Goal: Task Accomplishment & Management: Use online tool/utility

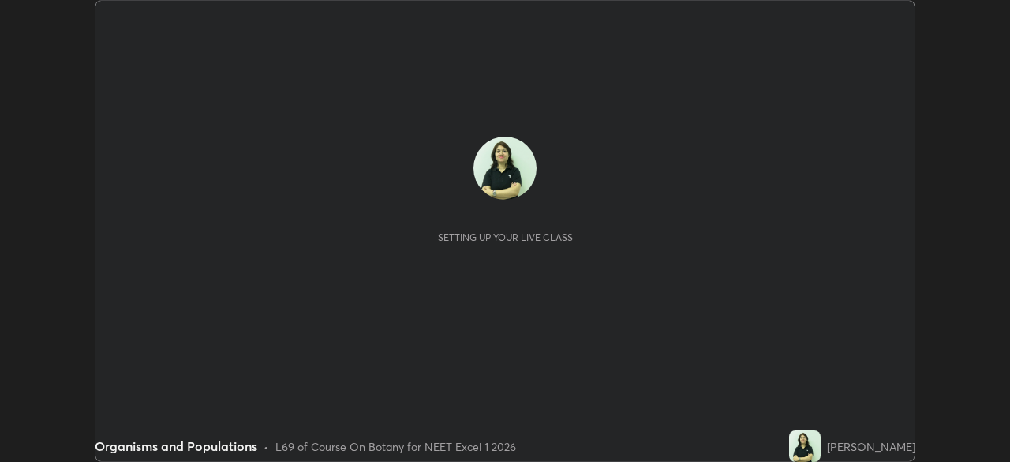
scroll to position [462, 1010]
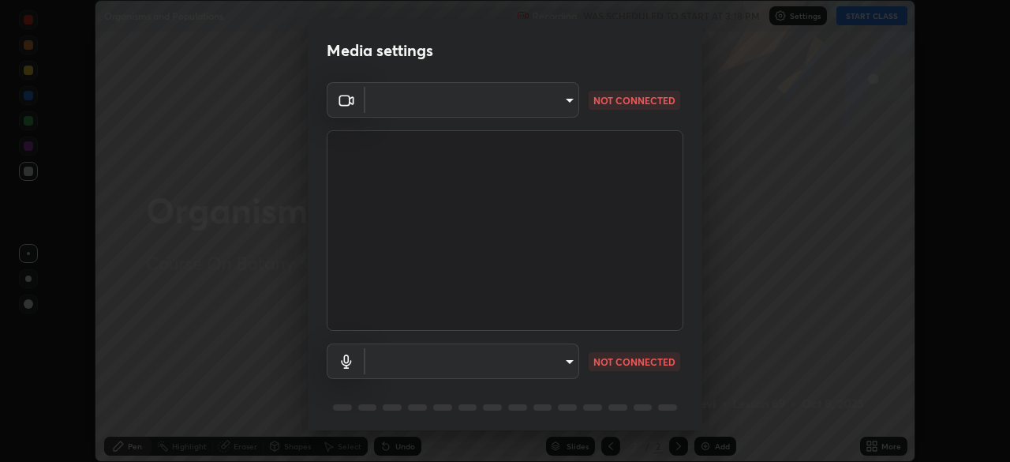
type input "fdf0122543ae5d46c2f8875dbcba14bf7011b669d8ae203f8d69d65b20255b81"
type input "communications"
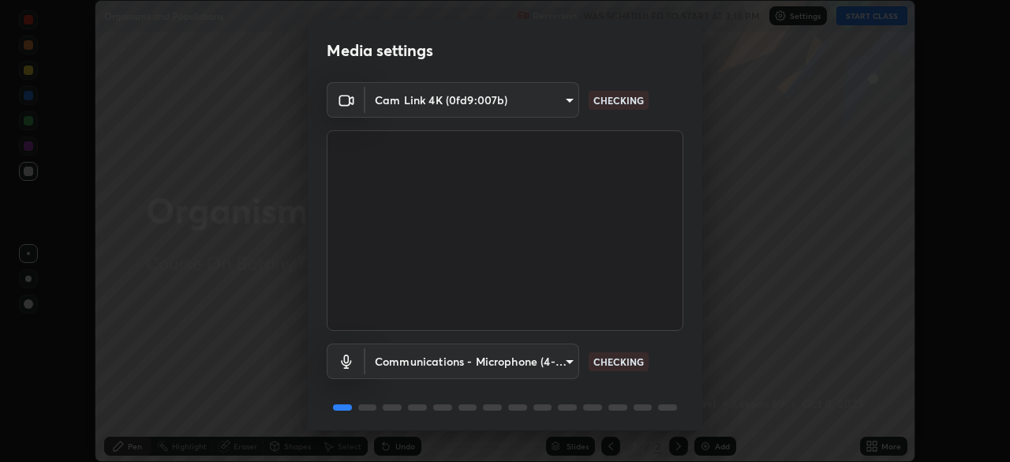
scroll to position [56, 0]
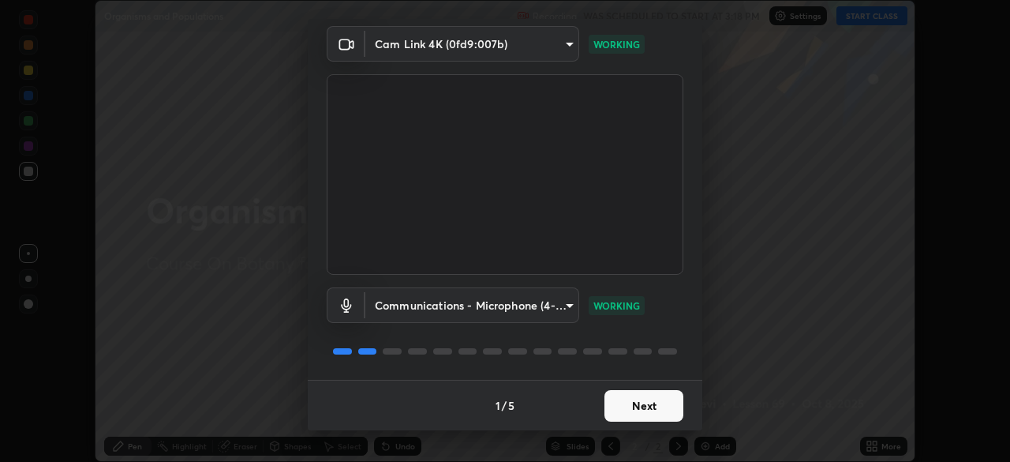
click at [649, 410] on button "Next" at bounding box center [644, 406] width 79 height 32
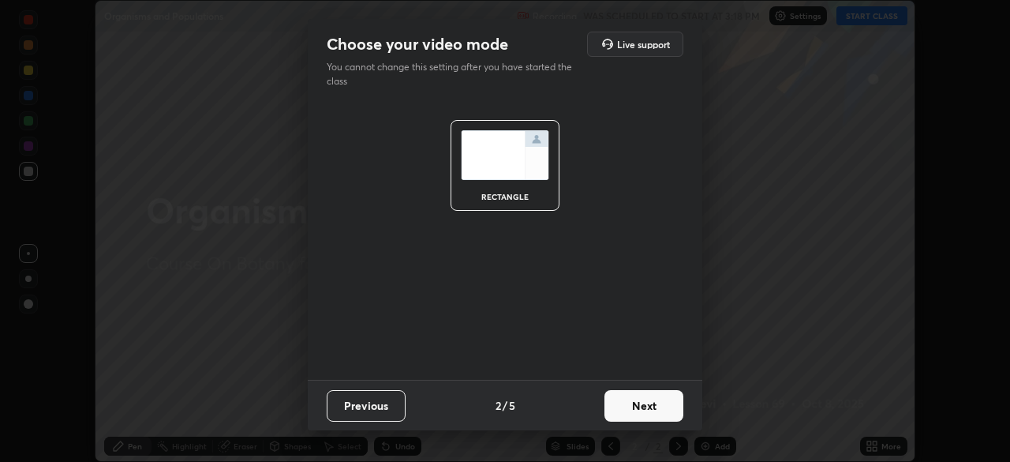
scroll to position [0, 0]
click at [647, 410] on button "Next" at bounding box center [644, 406] width 79 height 32
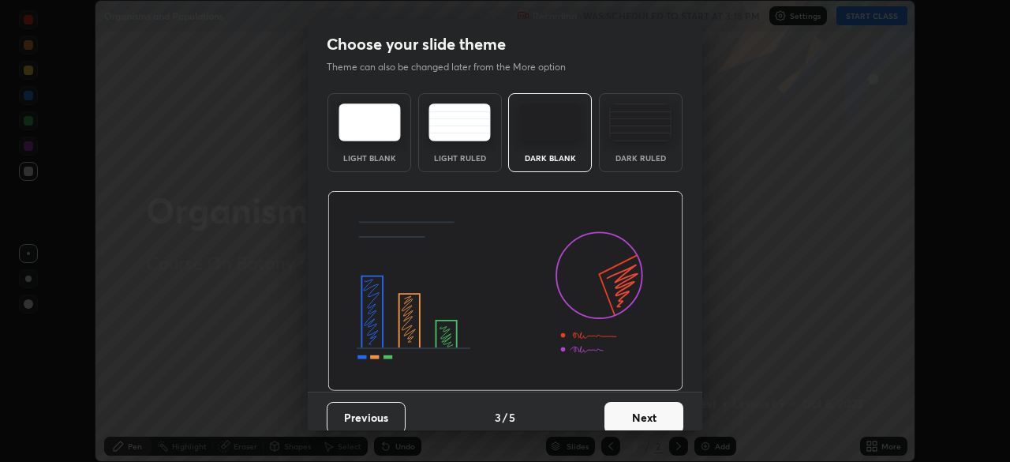
click at [647, 410] on button "Next" at bounding box center [644, 418] width 79 height 32
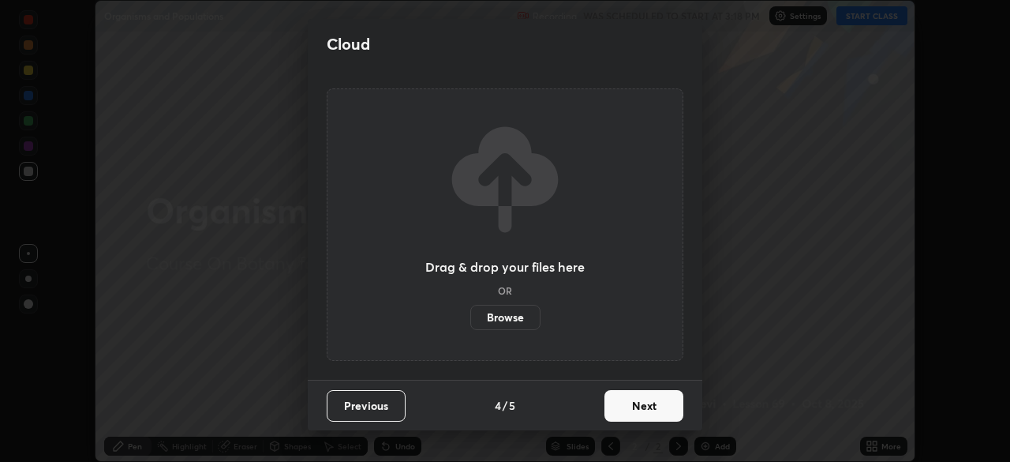
click at [648, 417] on button "Next" at bounding box center [644, 406] width 79 height 32
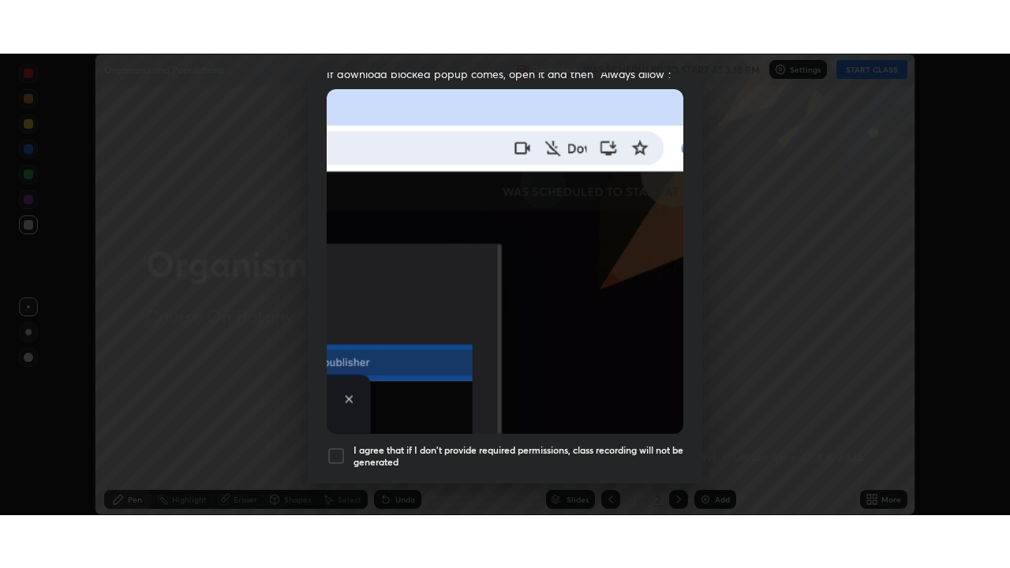
scroll to position [378, 0]
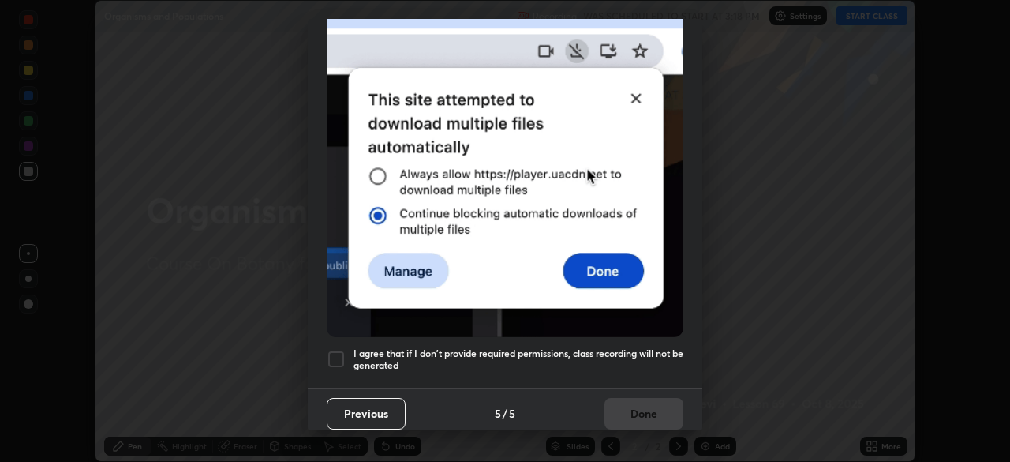
click at [333, 353] on div at bounding box center [336, 359] width 19 height 19
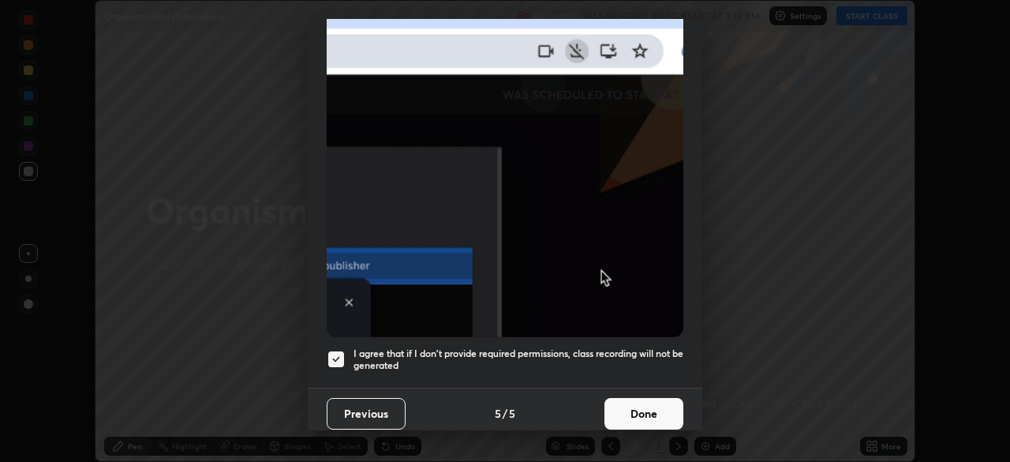
click at [644, 400] on button "Done" at bounding box center [644, 414] width 79 height 32
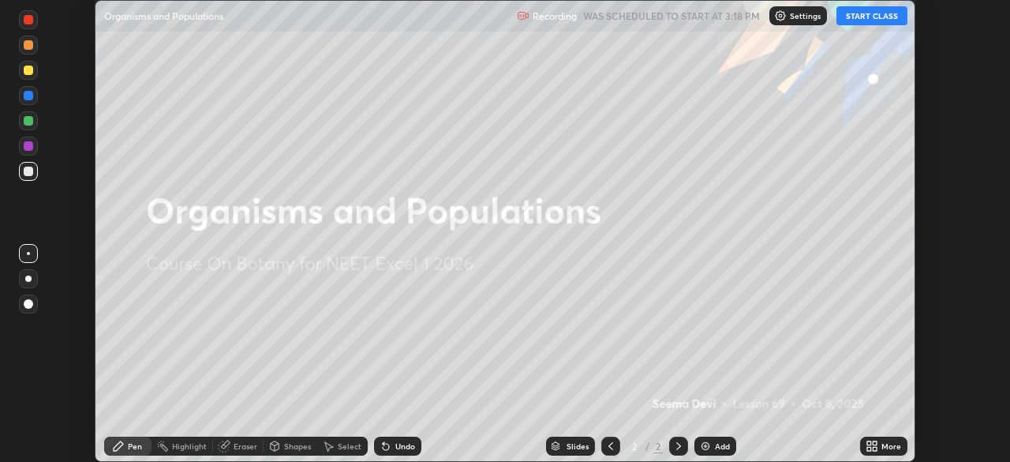
click at [893, 17] on button "START CLASS" at bounding box center [872, 15] width 71 height 19
click at [884, 444] on div "More" at bounding box center [892, 446] width 20 height 8
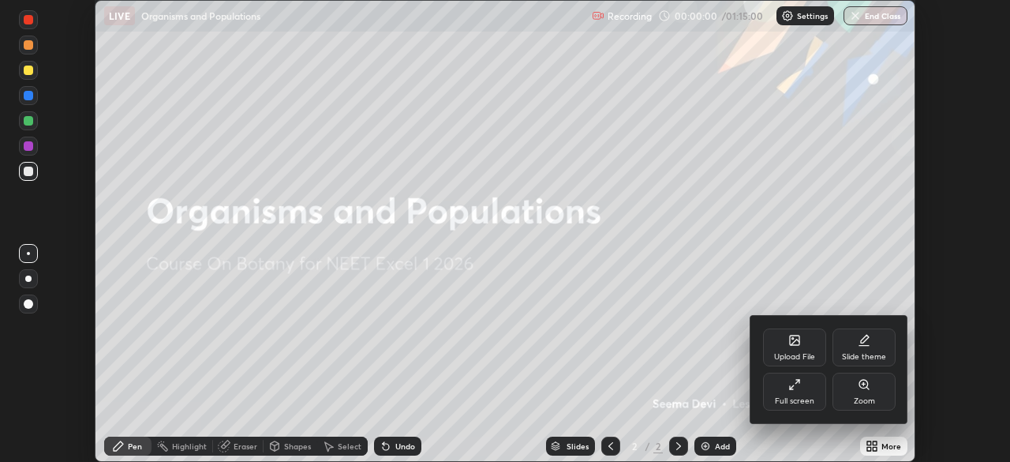
click at [815, 389] on div "Full screen" at bounding box center [794, 392] width 63 height 38
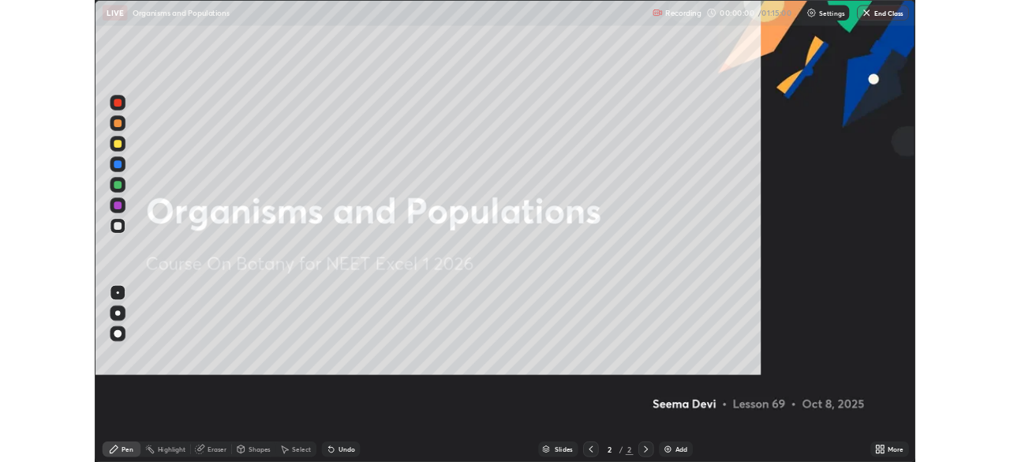
scroll to position [568, 1010]
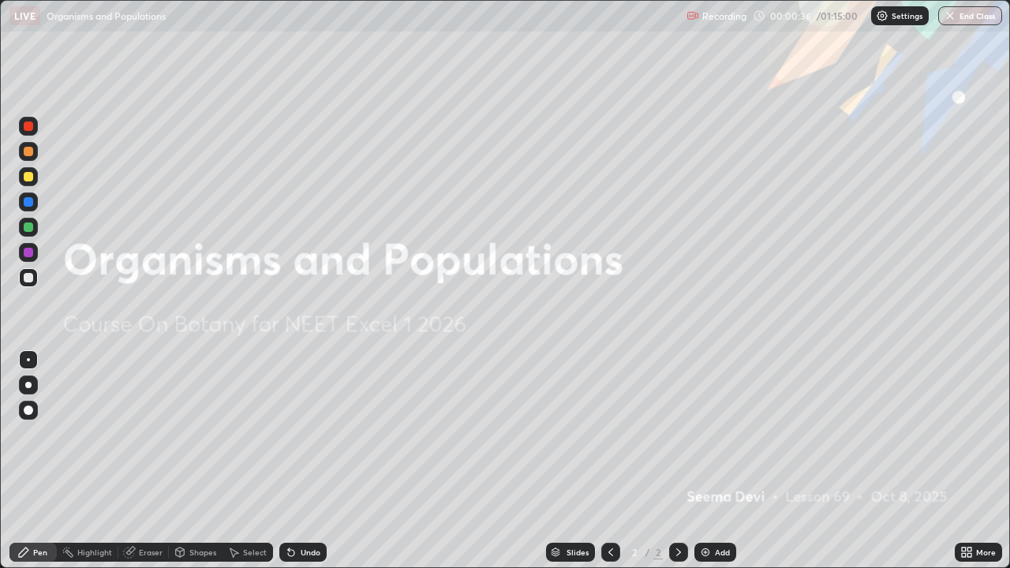
click at [28, 385] on div at bounding box center [28, 385] width 6 height 6
click at [976, 461] on div "More" at bounding box center [986, 553] width 20 height 8
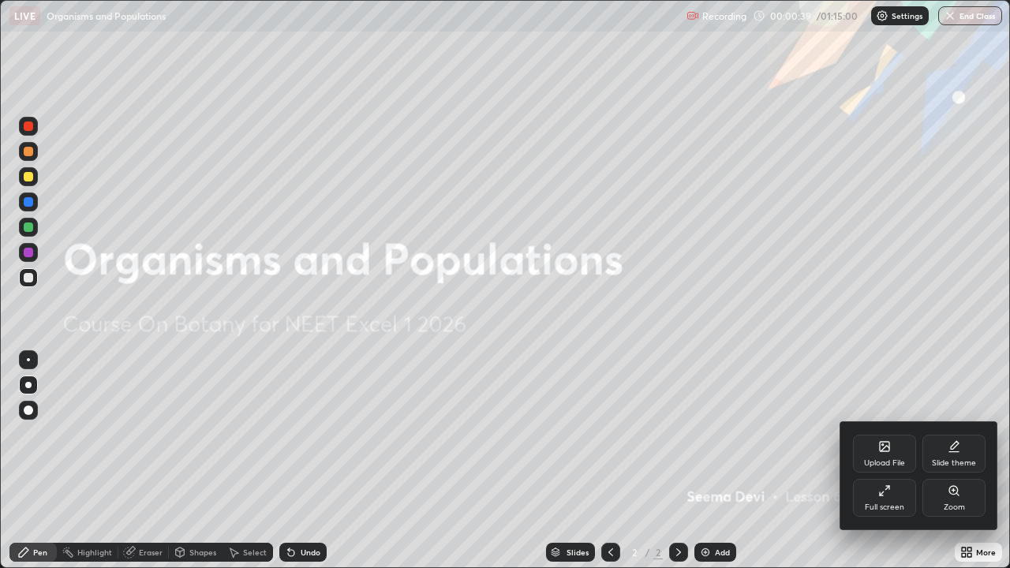
click at [961, 456] on div "Slide theme" at bounding box center [954, 454] width 63 height 38
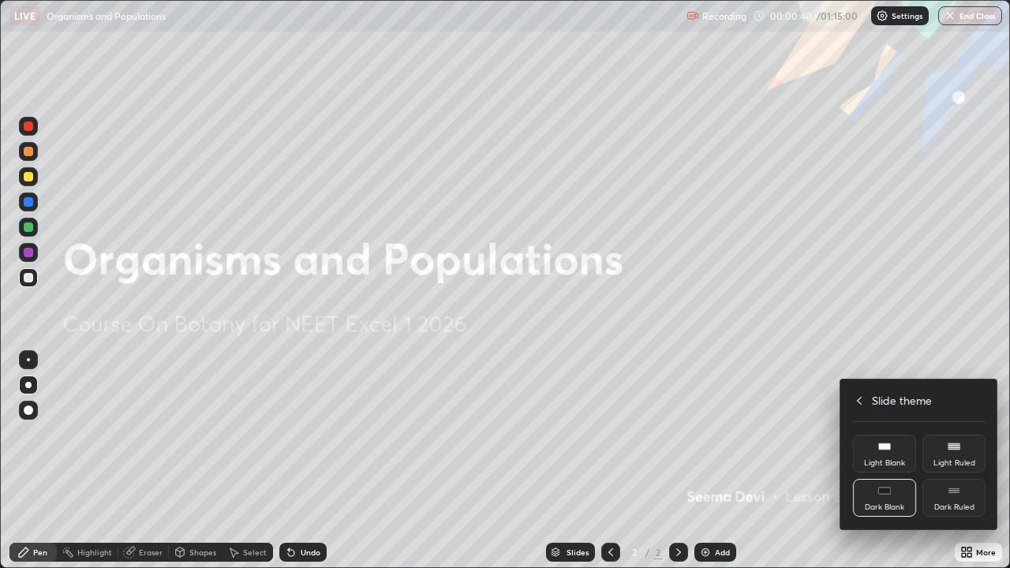
click at [955, 461] on div "Dark Ruled" at bounding box center [954, 498] width 63 height 38
click at [722, 461] on div at bounding box center [505, 284] width 1010 height 568
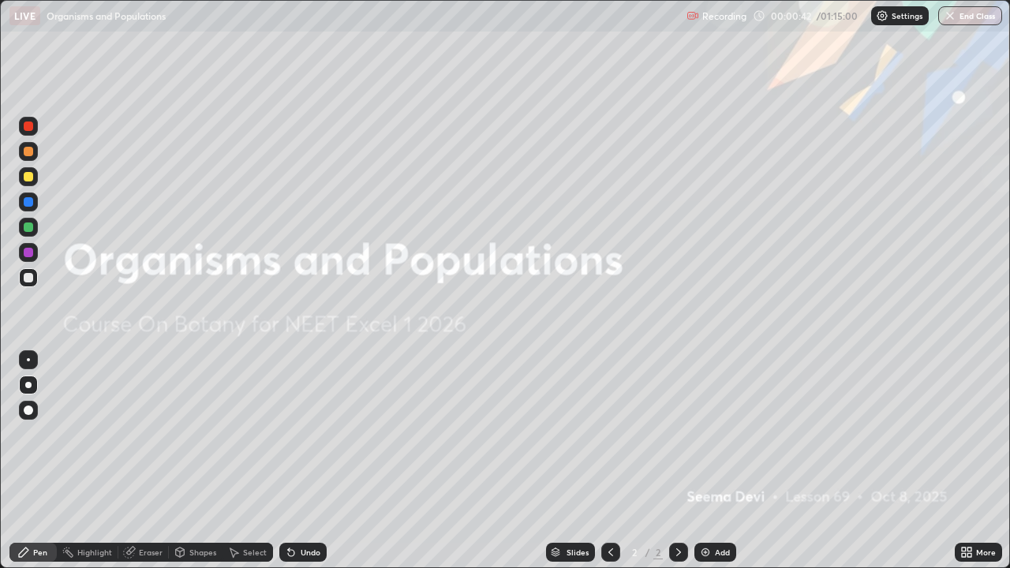
click at [719, 461] on div "Add" at bounding box center [722, 553] width 15 height 8
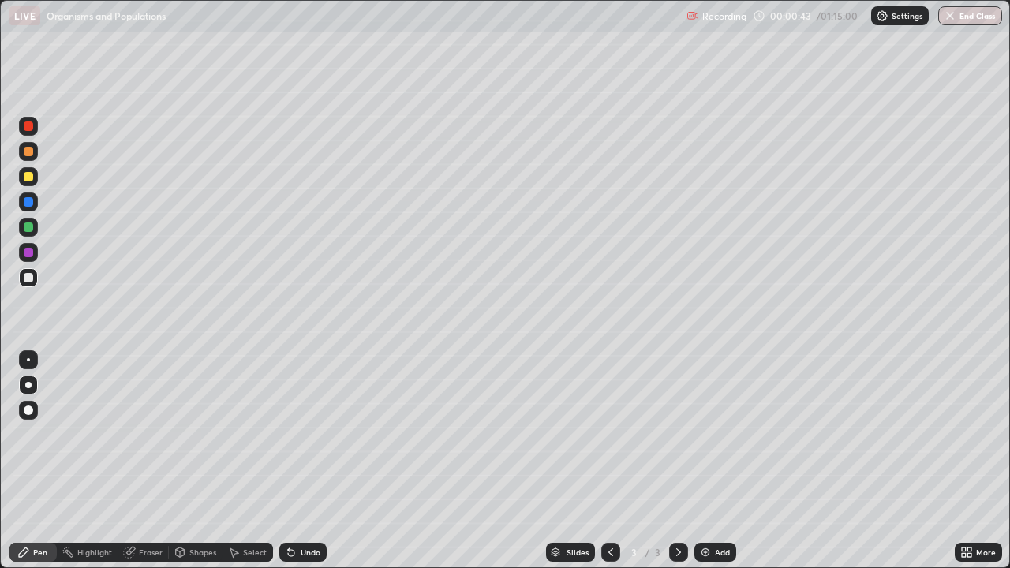
click at [30, 178] on div at bounding box center [28, 176] width 9 height 9
click at [297, 461] on div "Undo" at bounding box center [302, 552] width 47 height 19
click at [28, 204] on div at bounding box center [28, 201] width 9 height 9
click at [30, 180] on div at bounding box center [28, 176] width 9 height 9
click at [29, 278] on div at bounding box center [28, 277] width 9 height 9
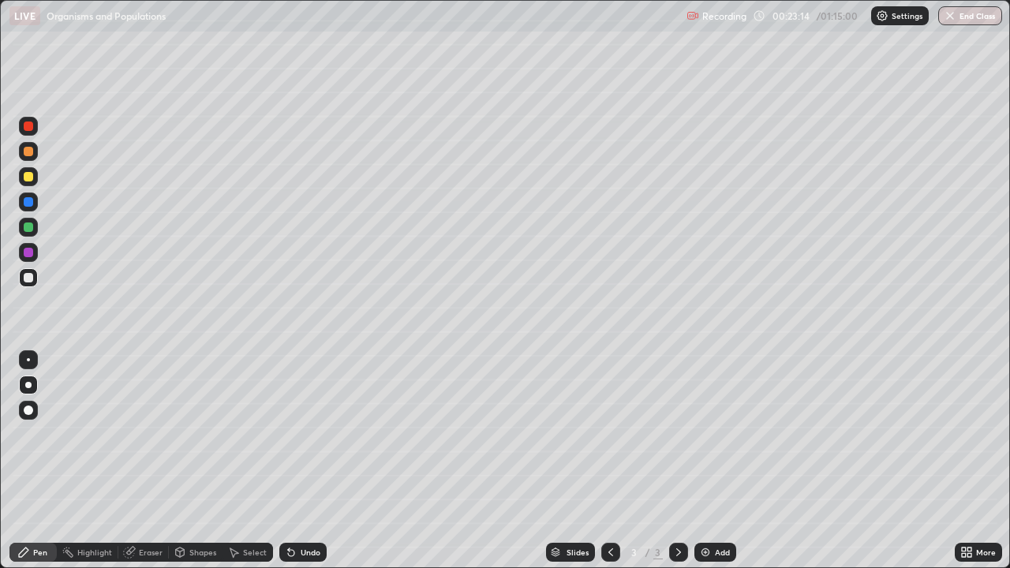
click at [28, 360] on div at bounding box center [28, 359] width 3 height 3
click at [28, 382] on div at bounding box center [28, 385] width 6 height 6
click at [978, 461] on div "More" at bounding box center [986, 553] width 20 height 8
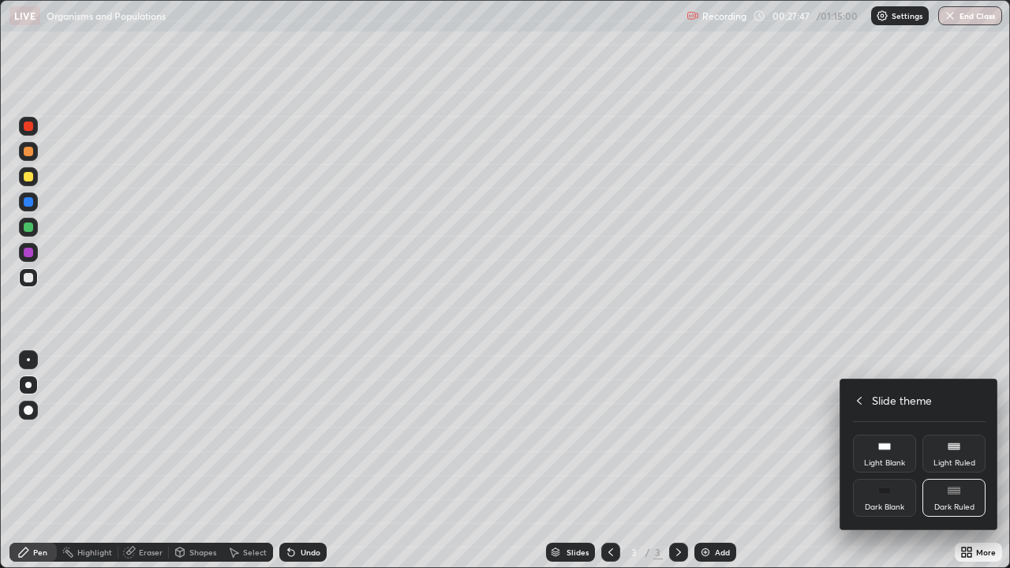
click at [858, 401] on icon at bounding box center [859, 401] width 5 height 8
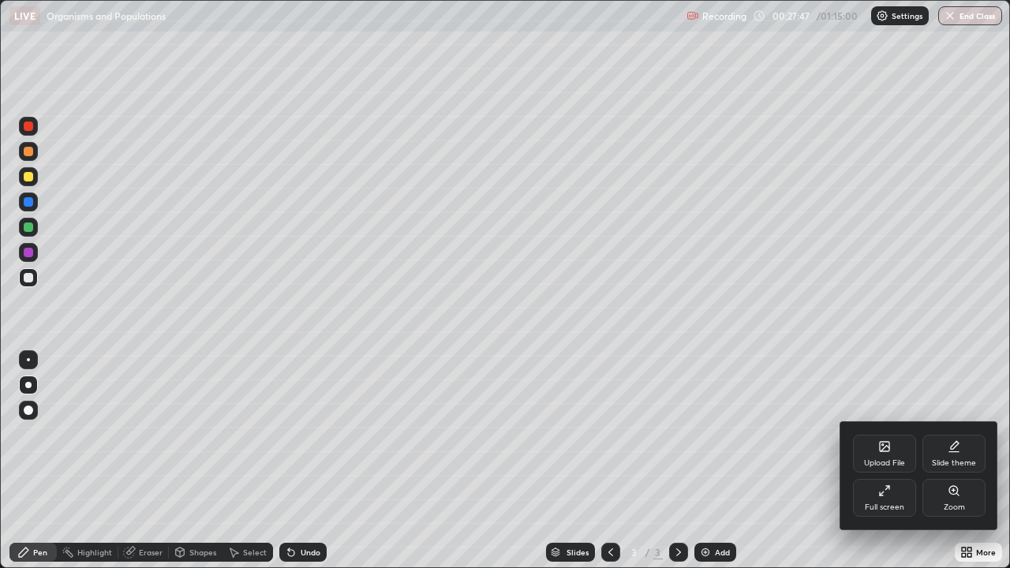
click at [885, 448] on icon at bounding box center [885, 449] width 9 height 6
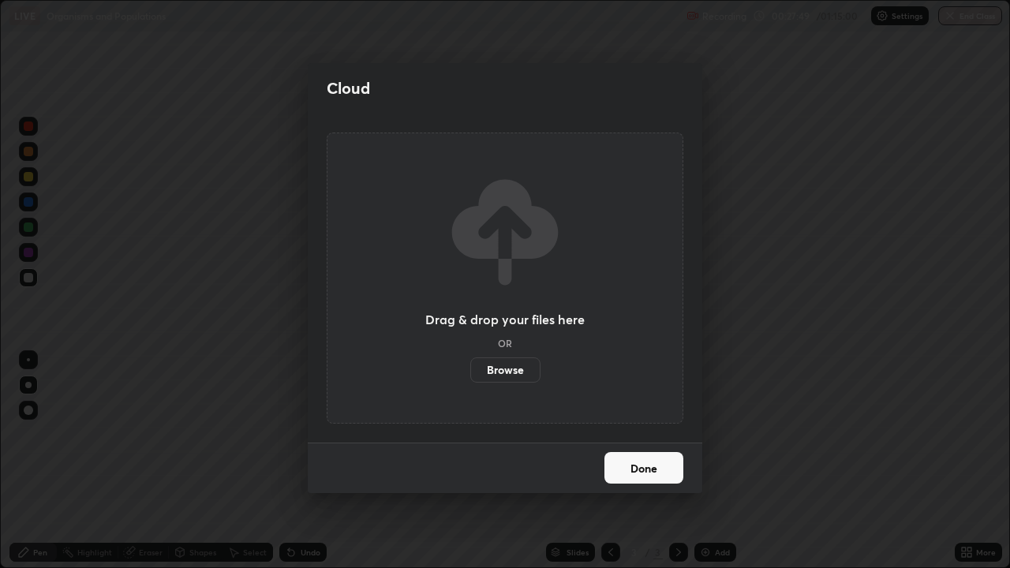
click at [523, 373] on label "Browse" at bounding box center [505, 370] width 70 height 25
click at [470, 373] on input "Browse" at bounding box center [470, 370] width 0 height 25
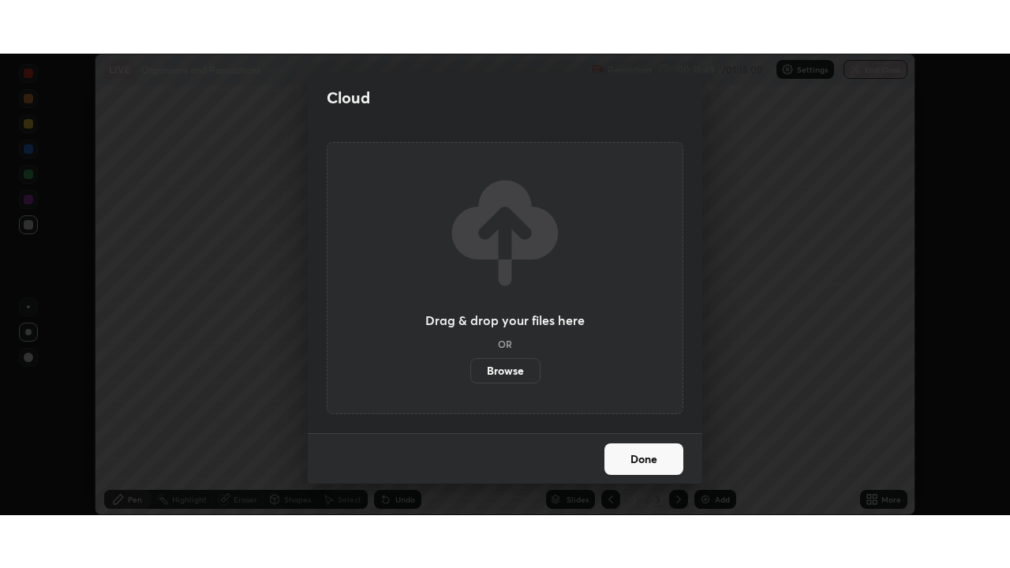
scroll to position [78476, 77927]
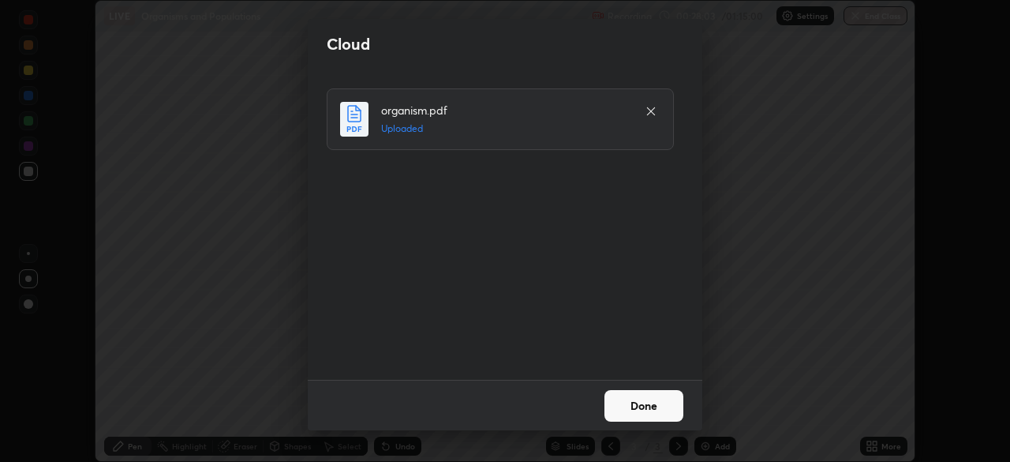
click at [654, 403] on button "Done" at bounding box center [644, 406] width 79 height 32
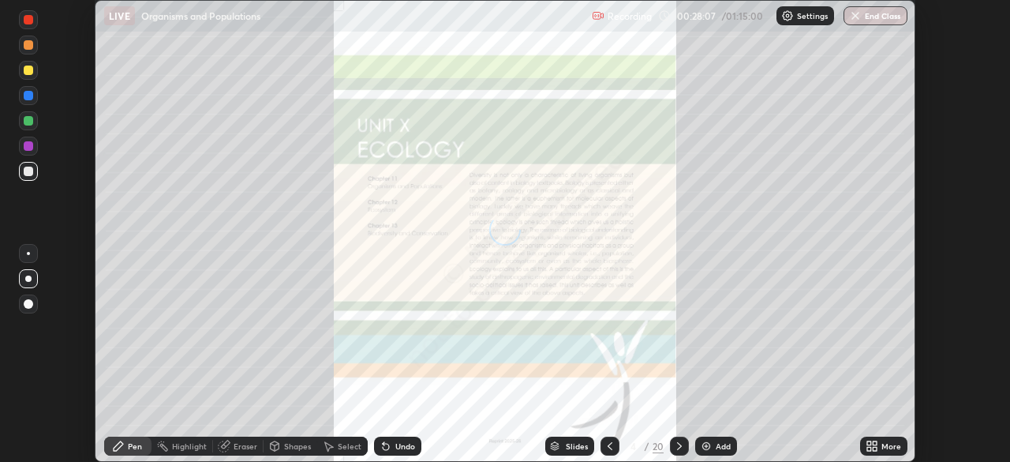
click at [881, 448] on div "More" at bounding box center [883, 446] width 47 height 19
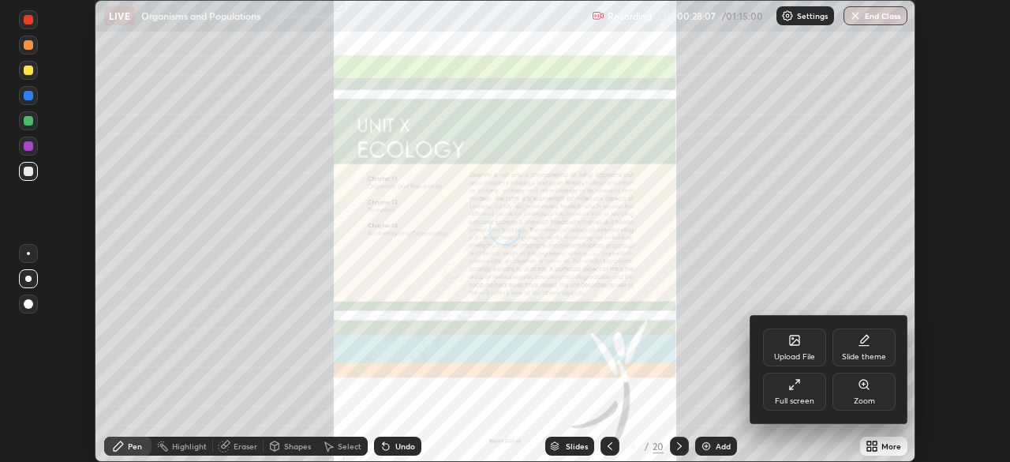
click at [802, 388] on div "Full screen" at bounding box center [794, 392] width 63 height 38
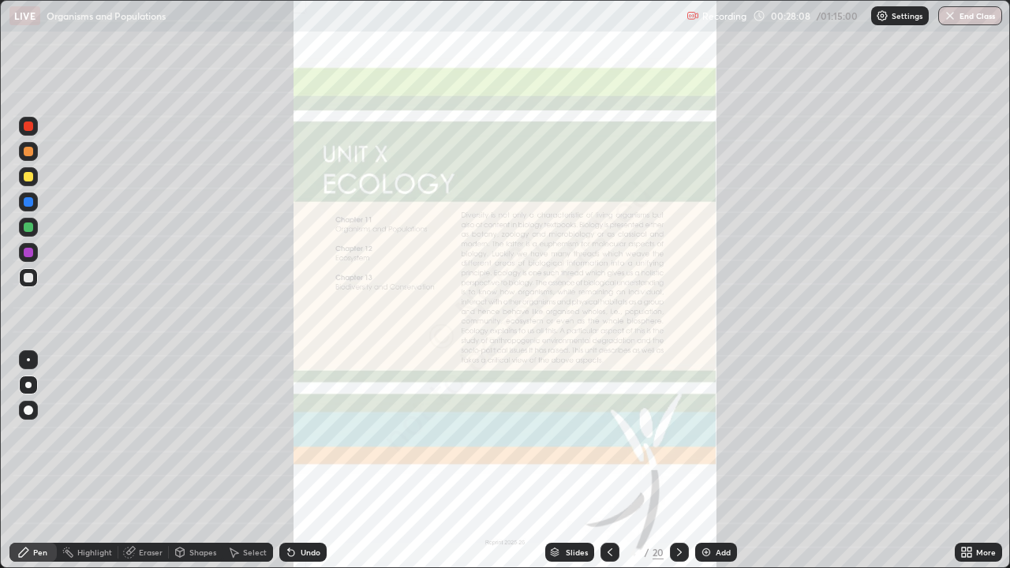
scroll to position [568, 1010]
click at [576, 461] on div "Slides" at bounding box center [577, 553] width 22 height 8
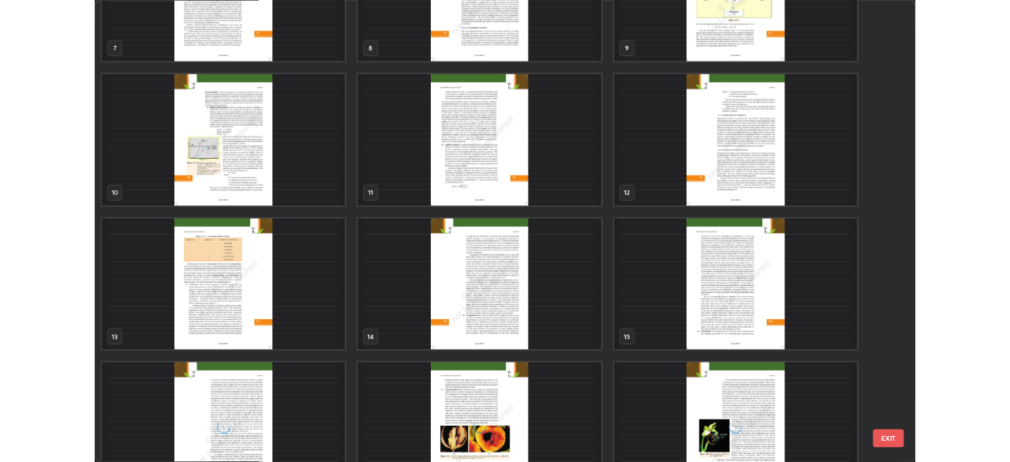
scroll to position [476, 0]
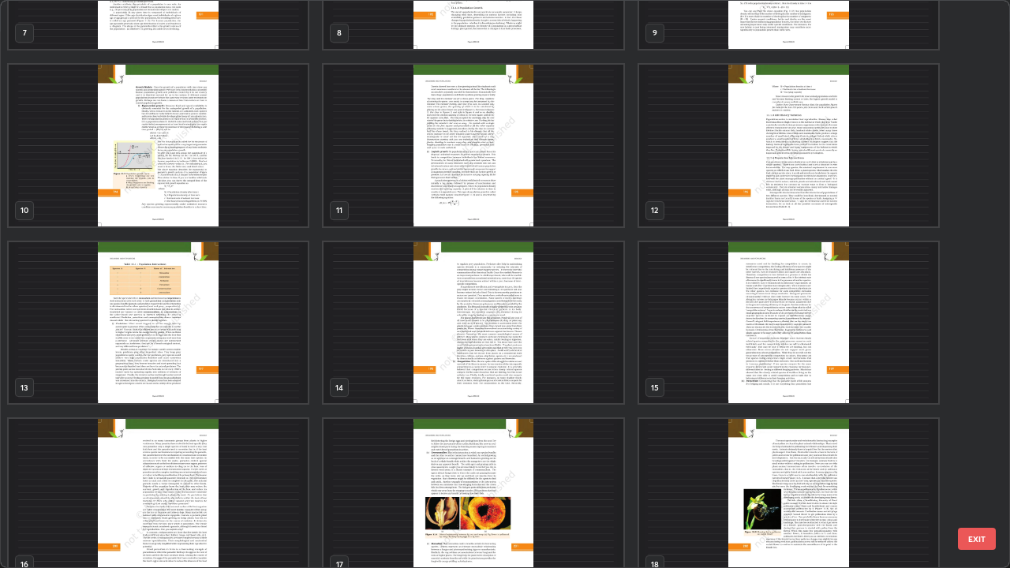
click at [496, 375] on img "grid" at bounding box center [473, 323] width 299 height 162
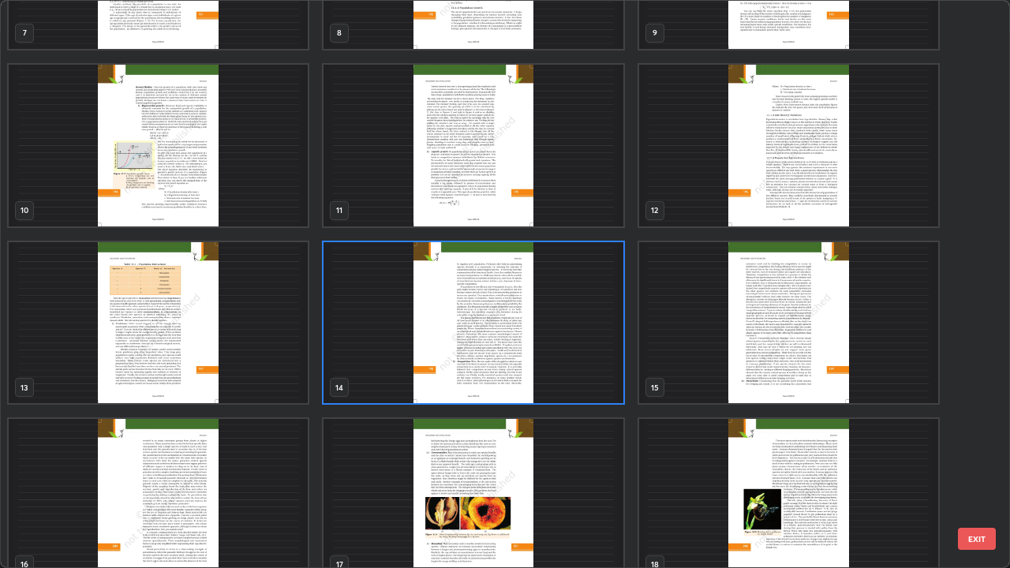
click at [496, 371] on img "grid" at bounding box center [473, 323] width 299 height 162
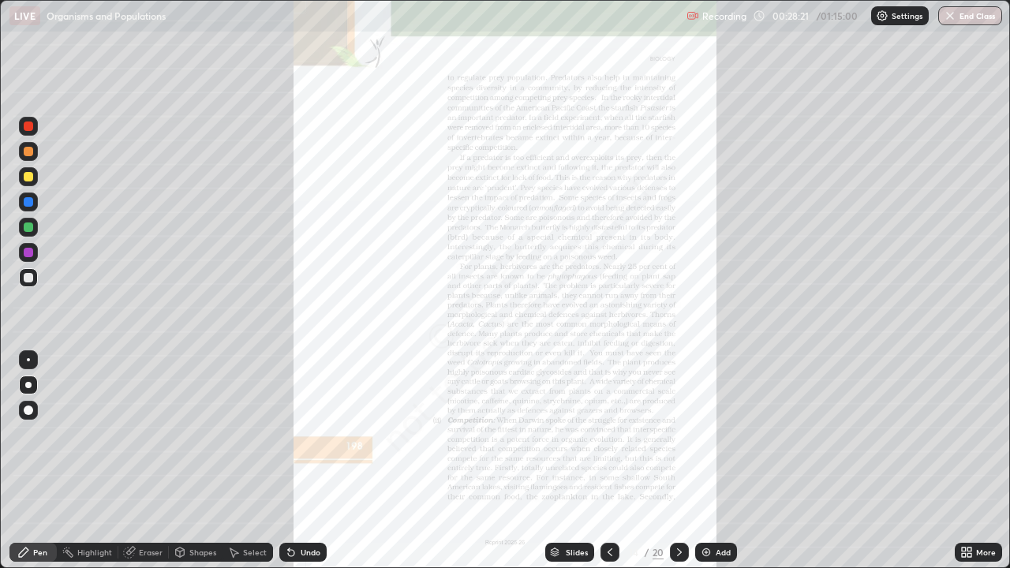
click at [978, 461] on div "More" at bounding box center [986, 553] width 20 height 8
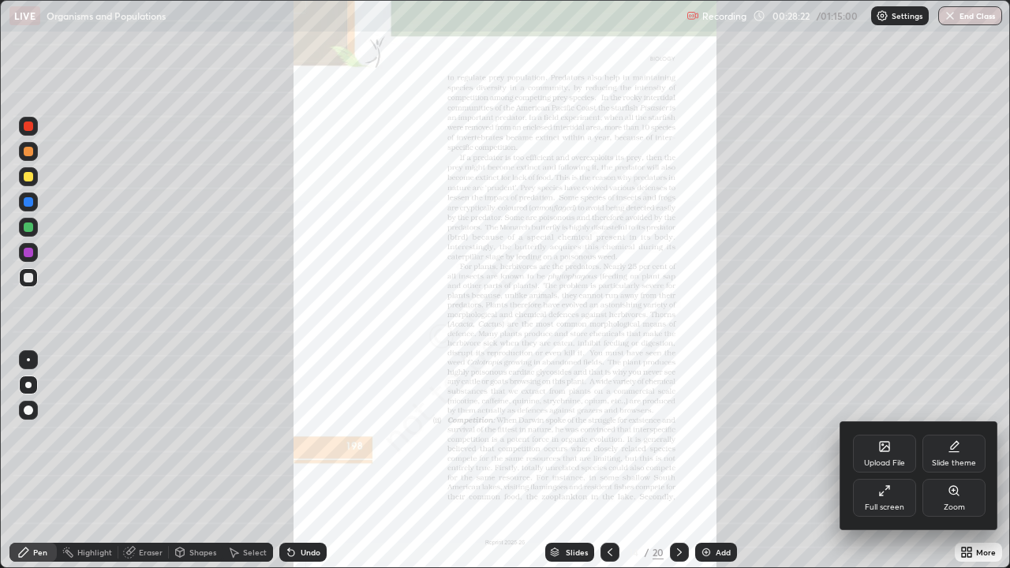
click at [952, 458] on div "Slide theme" at bounding box center [954, 454] width 63 height 38
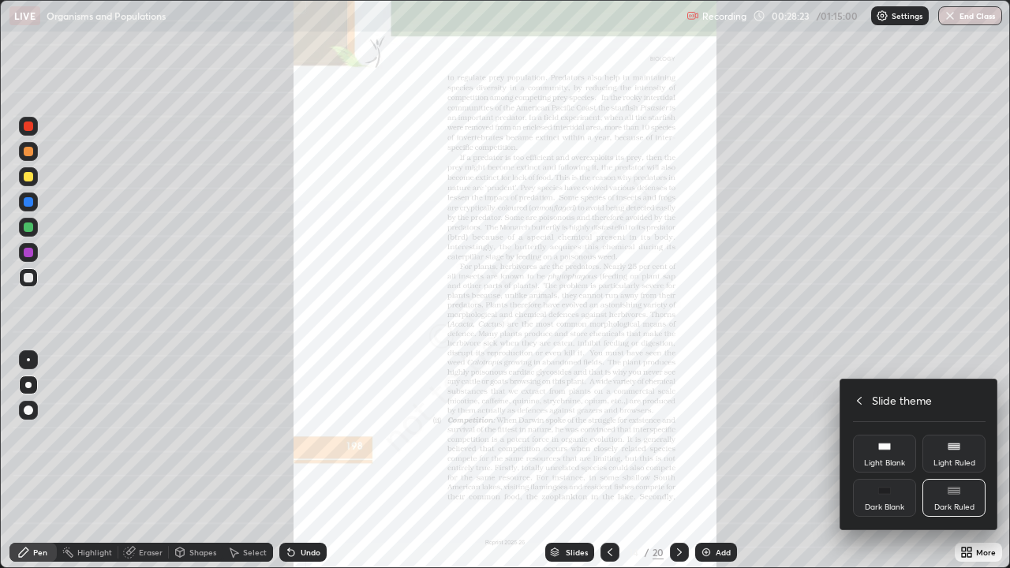
click at [861, 401] on icon at bounding box center [859, 401] width 13 height 13
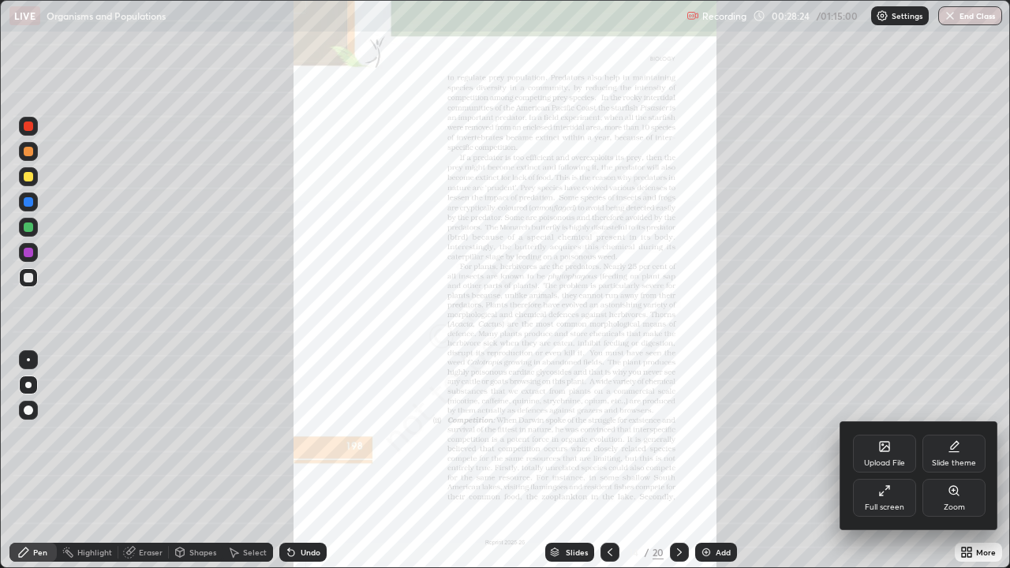
click at [950, 461] on div "Zoom" at bounding box center [954, 498] width 63 height 38
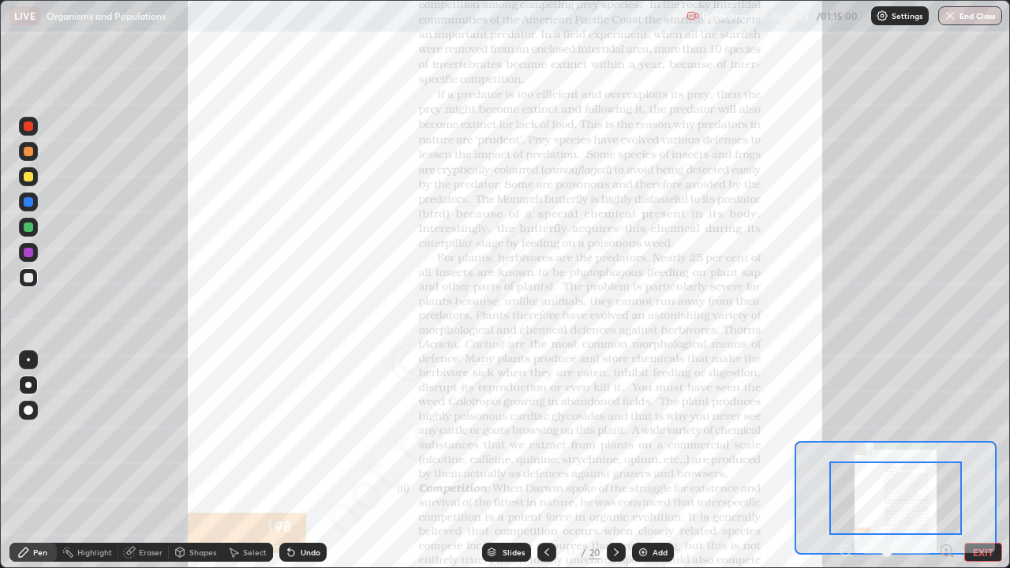
click at [949, 461] on icon at bounding box center [947, 551] width 16 height 16
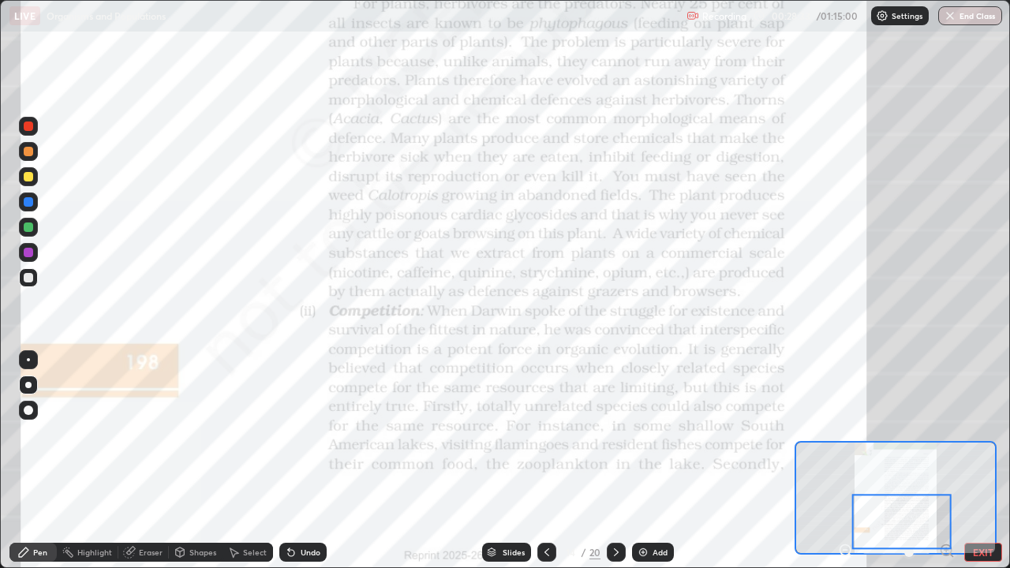
click at [36, 357] on div at bounding box center [28, 359] width 19 height 19
click at [28, 203] on div at bounding box center [28, 201] width 9 height 9
click at [28, 253] on div at bounding box center [28, 252] width 9 height 9
click at [613, 461] on icon at bounding box center [616, 552] width 13 height 13
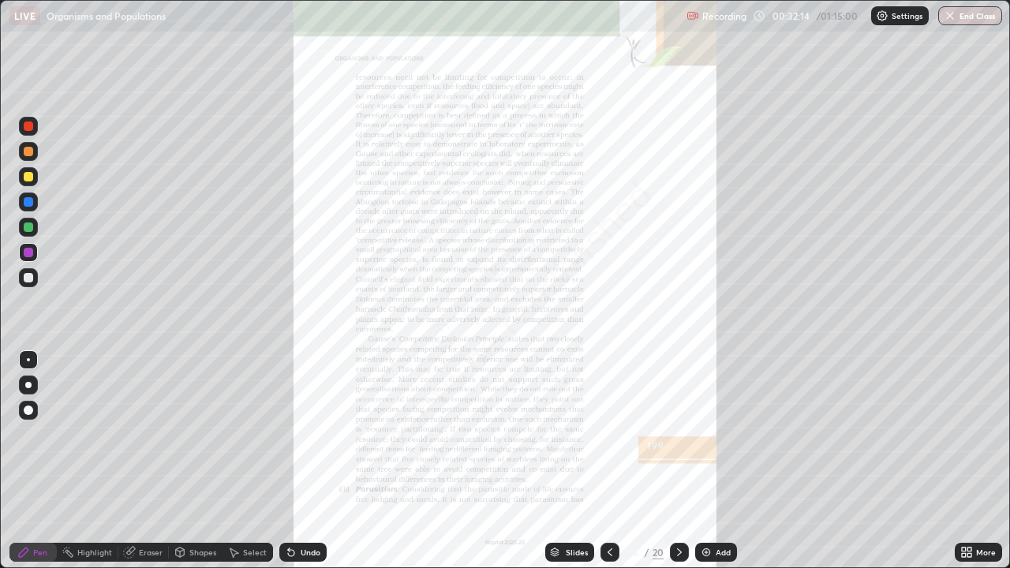
click at [984, 461] on div "More" at bounding box center [978, 552] width 47 height 19
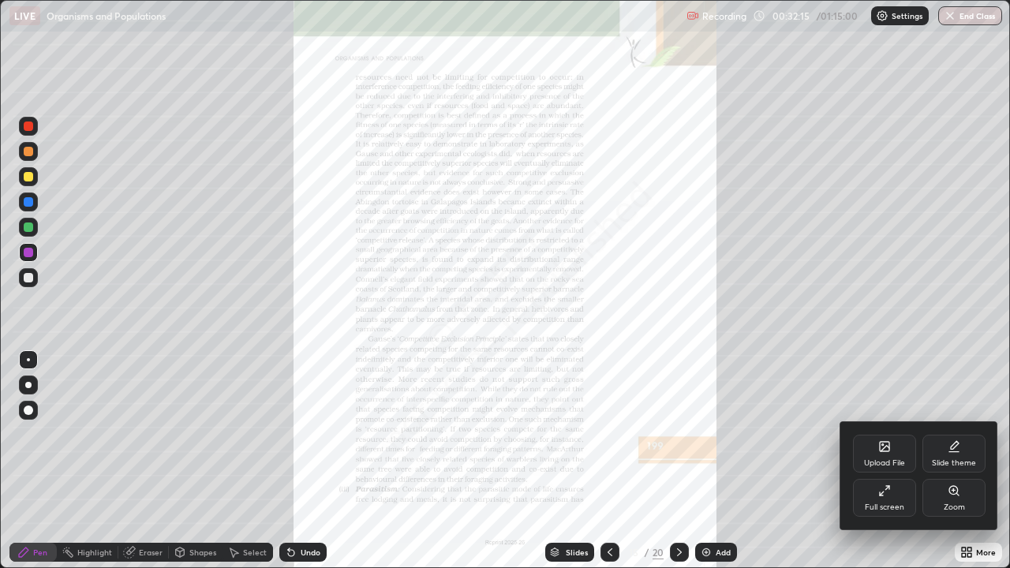
click at [956, 461] on div "Zoom" at bounding box center [954, 498] width 63 height 38
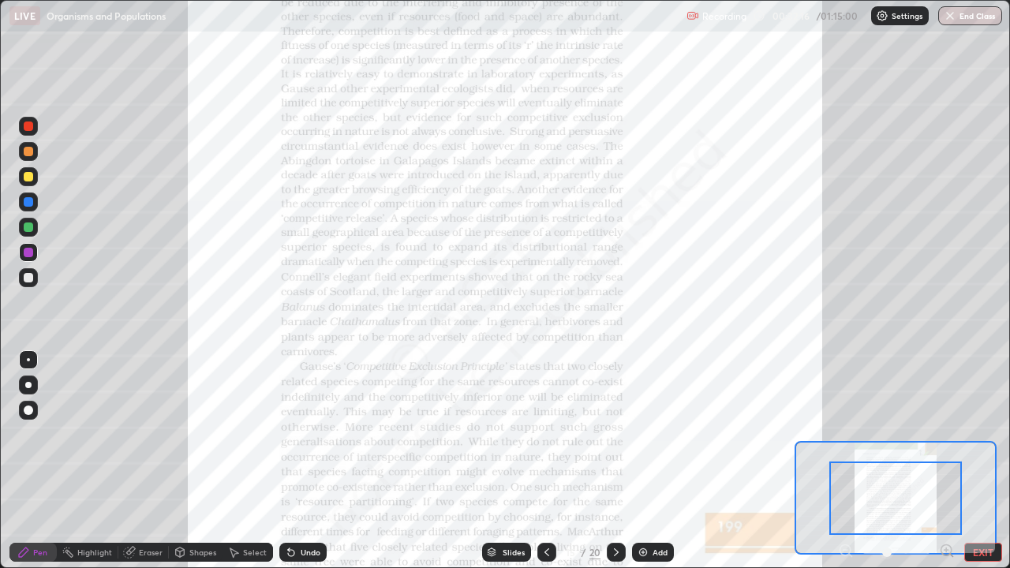
click at [946, 461] on icon at bounding box center [947, 550] width 4 height 0
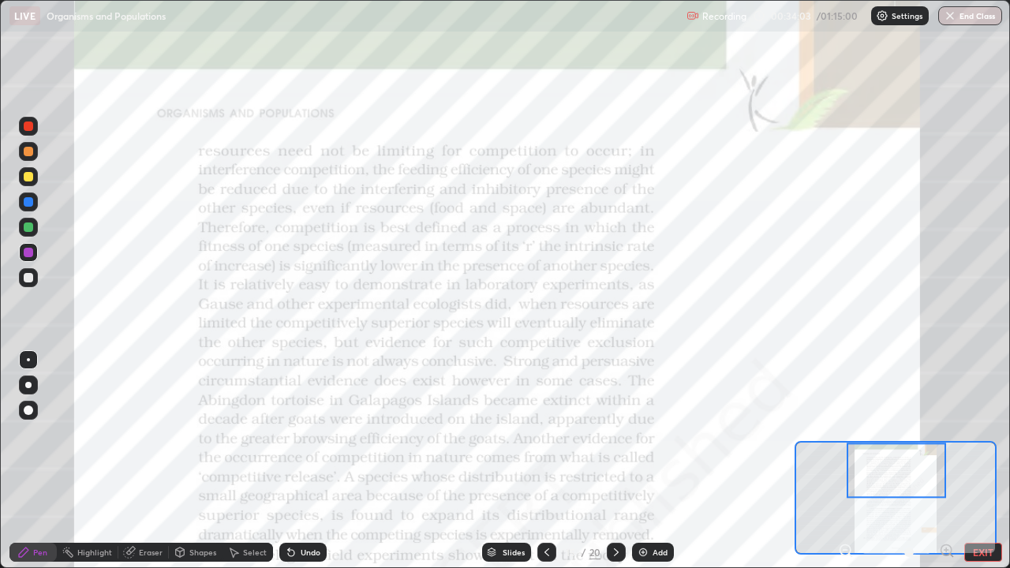
click at [29, 208] on div at bounding box center [28, 202] width 19 height 19
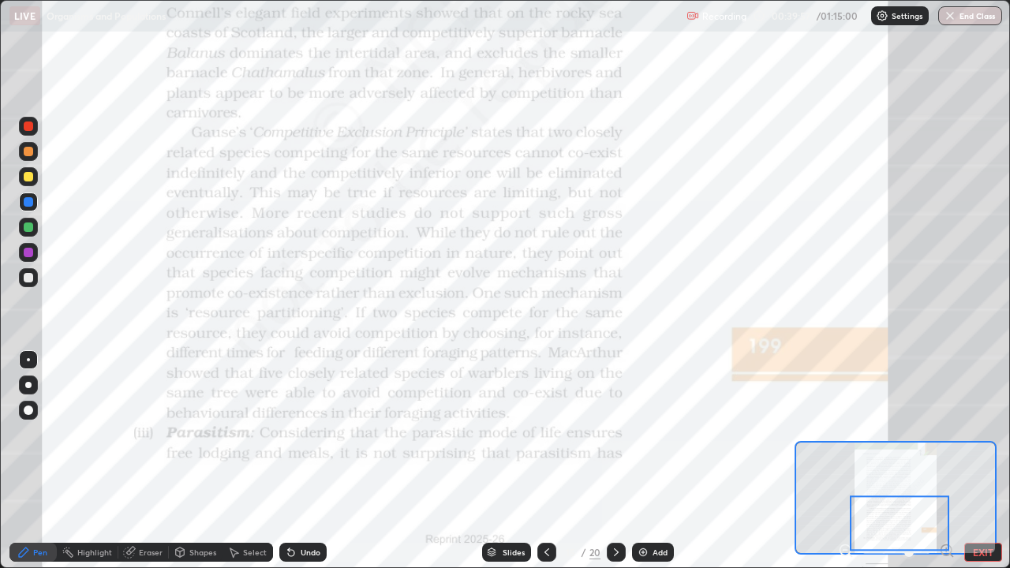
click at [661, 461] on div "Add" at bounding box center [660, 553] width 15 height 8
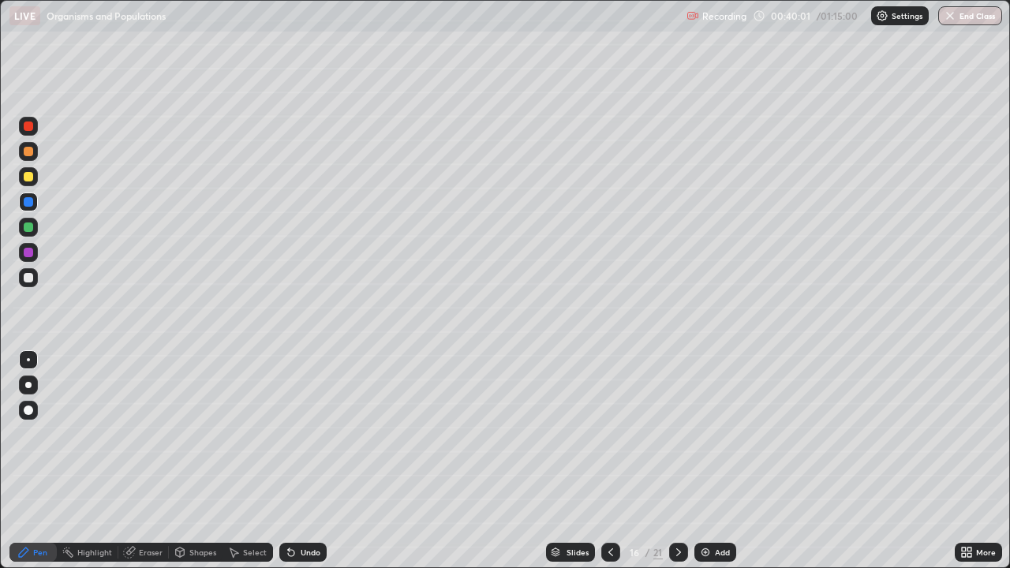
click at [28, 388] on div at bounding box center [28, 385] width 6 height 6
click at [30, 178] on div at bounding box center [28, 176] width 9 height 9
click at [28, 282] on div at bounding box center [28, 277] width 9 height 9
click at [32, 177] on div at bounding box center [28, 176] width 9 height 9
click at [28, 253] on div at bounding box center [28, 252] width 9 height 9
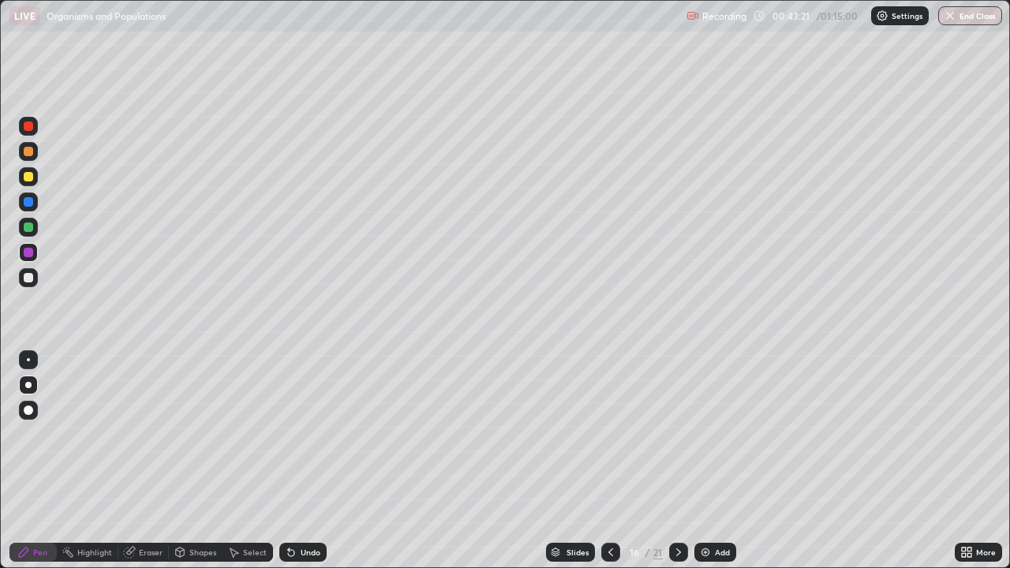
click at [304, 461] on div "Undo" at bounding box center [311, 553] width 20 height 8
click at [302, 461] on div "Undo" at bounding box center [311, 553] width 20 height 8
click at [298, 461] on div "Undo" at bounding box center [302, 552] width 47 height 19
click at [36, 181] on div at bounding box center [28, 176] width 19 height 19
click at [717, 461] on div "Add" at bounding box center [722, 553] width 15 height 8
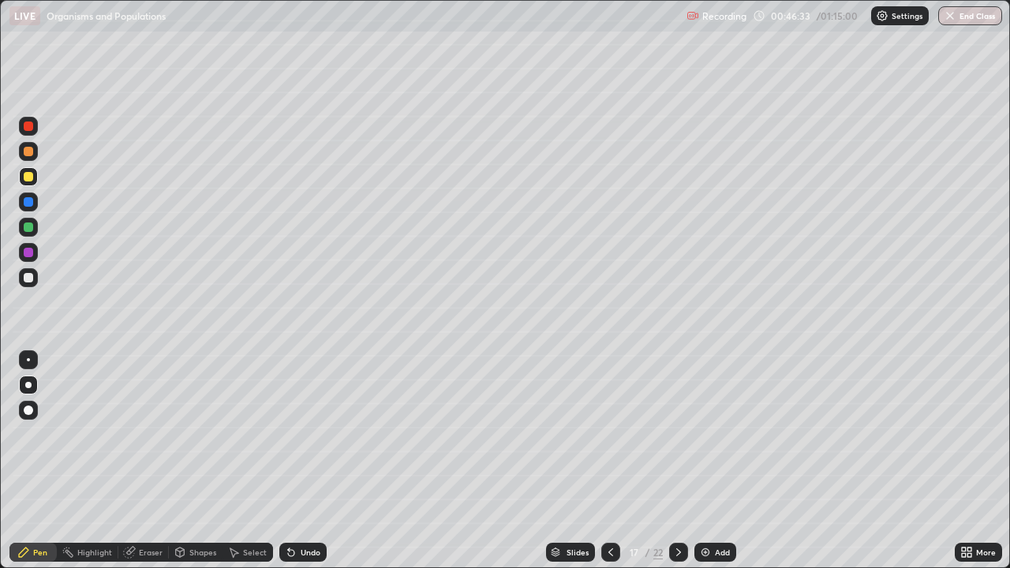
click at [29, 279] on div at bounding box center [28, 277] width 9 height 9
click at [28, 179] on div at bounding box center [28, 176] width 9 height 9
click at [305, 461] on div "Undo" at bounding box center [311, 553] width 20 height 8
click at [300, 461] on div "Undo" at bounding box center [302, 552] width 47 height 19
click at [303, 461] on div "Undo" at bounding box center [311, 553] width 20 height 8
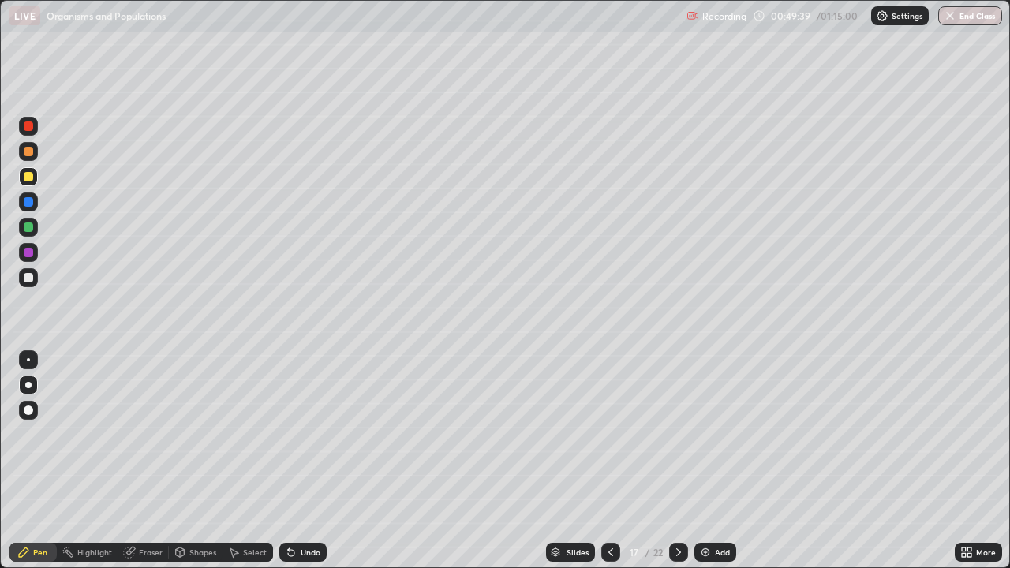
click at [26, 281] on div at bounding box center [28, 277] width 9 height 9
click at [311, 461] on div "Undo" at bounding box center [311, 553] width 20 height 8
click at [305, 461] on div "Undo" at bounding box center [311, 553] width 20 height 8
click at [304, 461] on div "Undo" at bounding box center [302, 552] width 47 height 19
click at [305, 461] on div "Undo" at bounding box center [311, 553] width 20 height 8
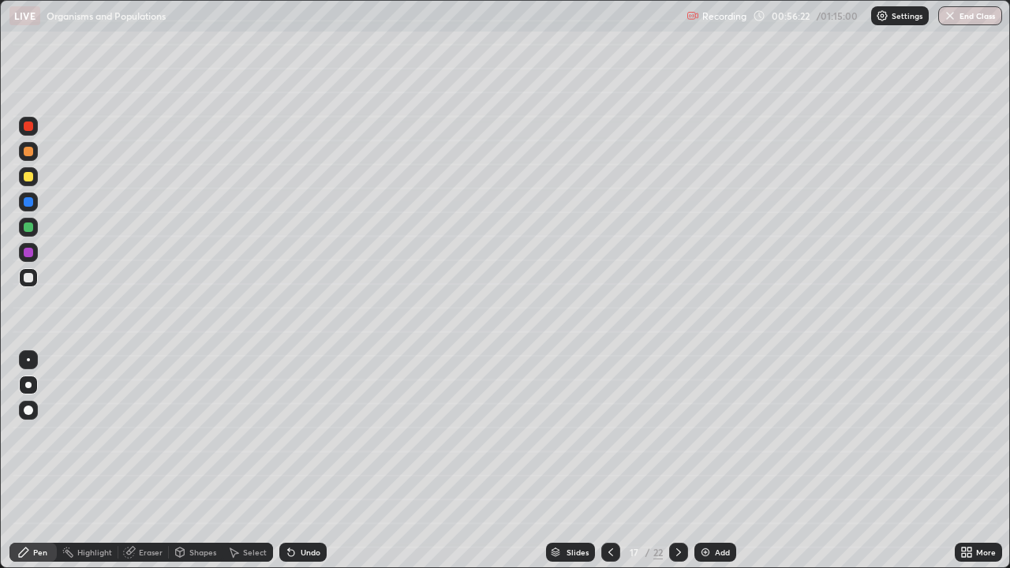
click at [720, 461] on div "Add" at bounding box center [722, 553] width 15 height 8
click at [969, 24] on button "End Class" at bounding box center [971, 15] width 64 height 19
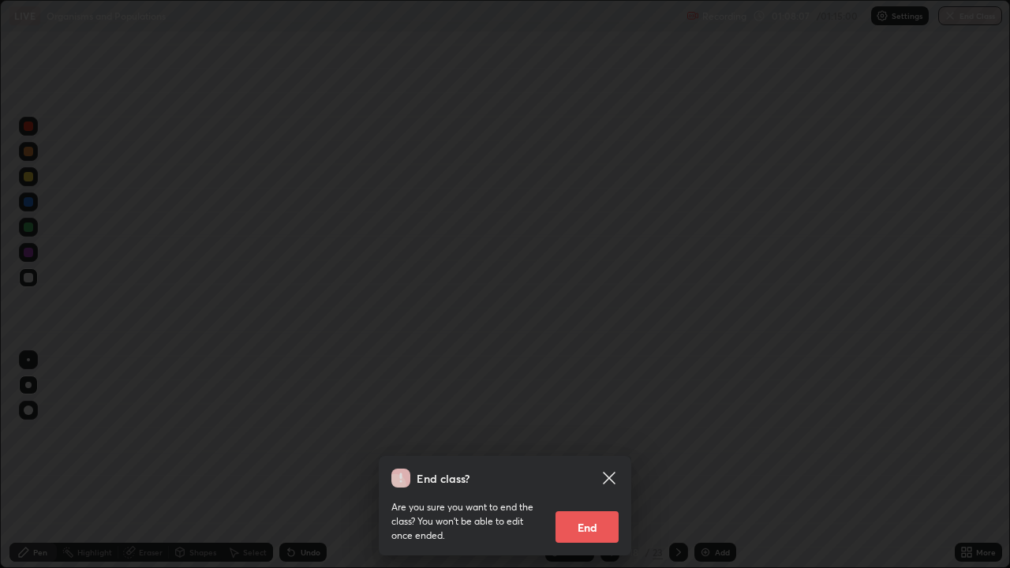
click at [603, 461] on button "End" at bounding box center [587, 528] width 63 height 32
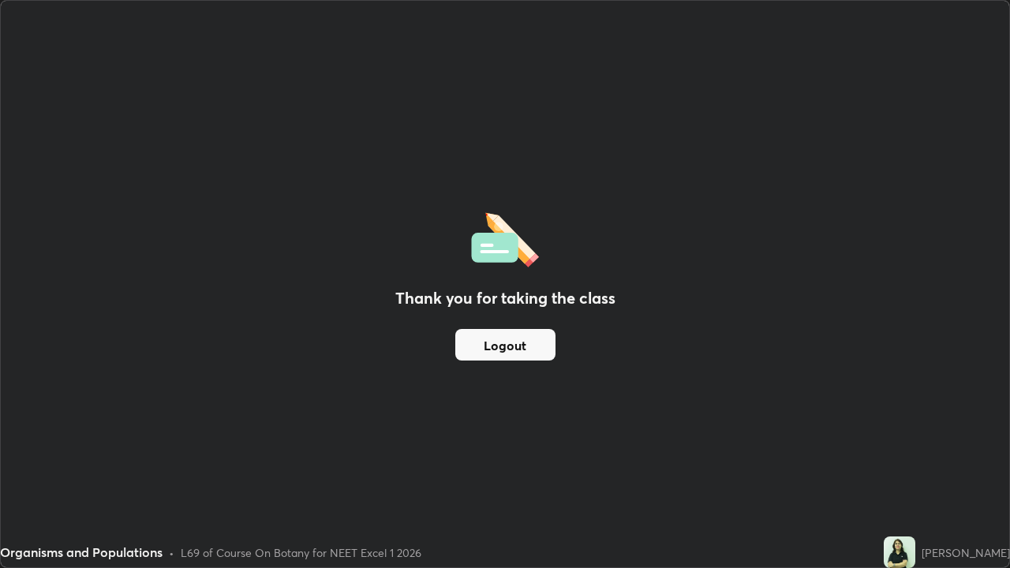
click at [515, 335] on button "Logout" at bounding box center [505, 345] width 100 height 32
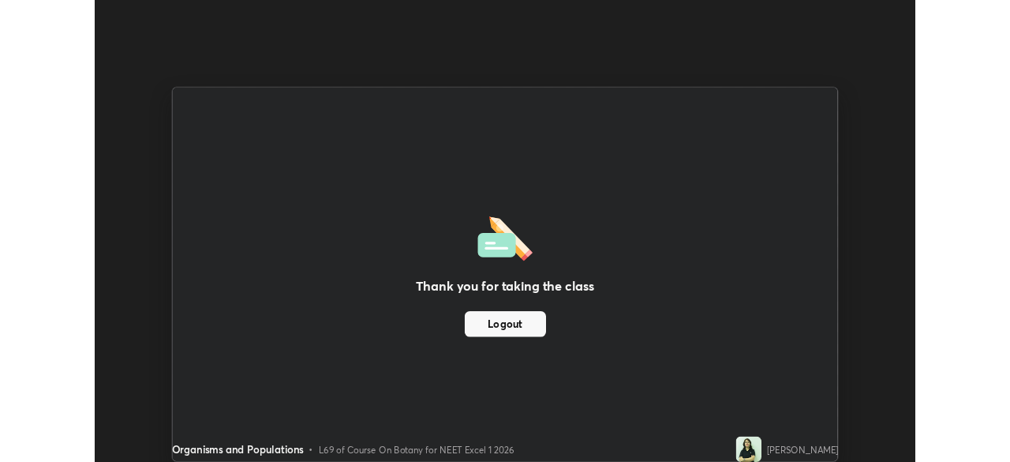
scroll to position [78476, 77927]
